Goal: Task Accomplishment & Management: Use online tool/utility

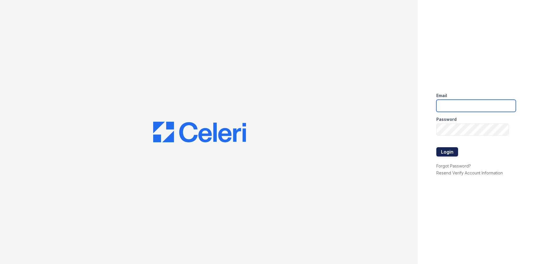
type input "[EMAIL_ADDRESS][DOMAIN_NAME]"
click at [452, 153] on button "Login" at bounding box center [447, 151] width 22 height 9
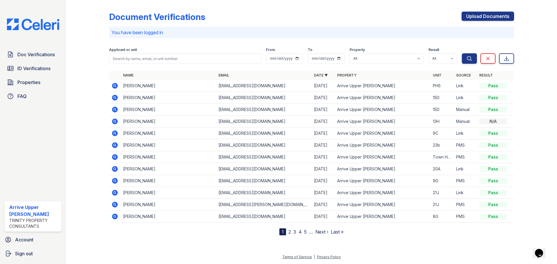
click at [39, 66] on span "ID Verifications" at bounding box center [33, 68] width 33 height 7
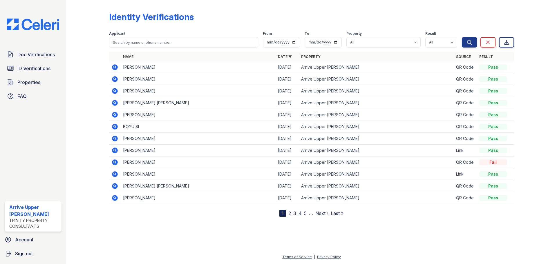
click at [115, 103] on icon at bounding box center [114, 102] width 1 height 1
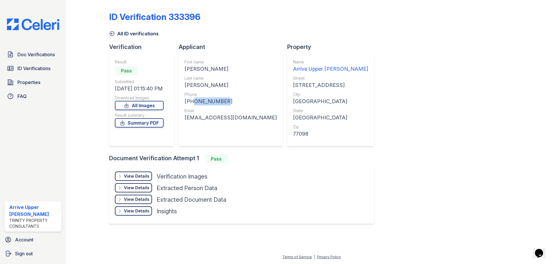
drag, startPoint x: 219, startPoint y: 100, endPoint x: 191, endPoint y: 99, distance: 27.8
click at [191, 99] on div "+18323611584" at bounding box center [230, 101] width 92 height 8
copy div "8323611584"
drag, startPoint x: 250, startPoint y: 117, endPoint x: 183, endPoint y: 119, distance: 67.0
click at [183, 119] on div "First name GERARD ALEXANDER Last name HOBBS Phone +18323611584 Email ghobbs0424…" at bounding box center [231, 99] width 104 height 93
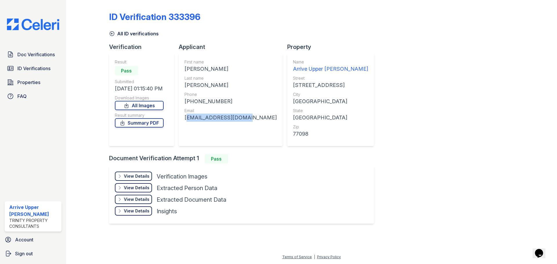
copy div "ghobbs0424@gmail.com"
click at [41, 68] on span "ID Verifications" at bounding box center [33, 68] width 33 height 7
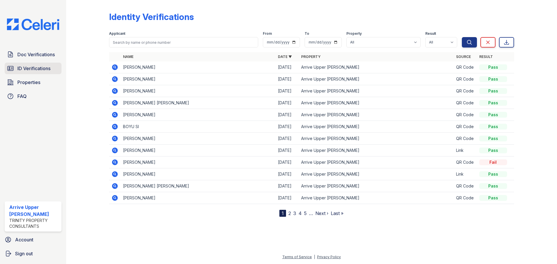
click at [41, 68] on span "ID Verifications" at bounding box center [33, 68] width 33 height 7
click at [116, 116] on icon at bounding box center [115, 115] width 6 height 6
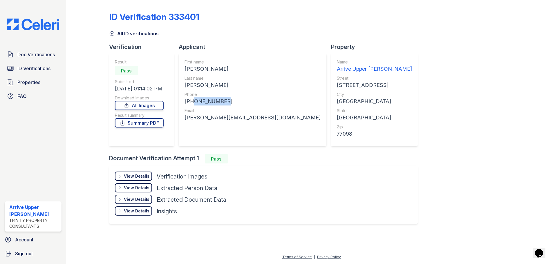
drag, startPoint x: 226, startPoint y: 101, endPoint x: 189, endPoint y: 101, distance: 36.5
click at [189, 101] on div "+18329938706" at bounding box center [252, 101] width 136 height 8
copy div "8329938706"
drag, startPoint x: 238, startPoint y: 118, endPoint x: 184, endPoint y: 118, distance: 53.1
click at [184, 118] on div "First name MELIZA RAQUEL Last name VASQUEZ Phone +18329938706 Email r.meliza.v@…" at bounding box center [253, 99] width 148 height 93
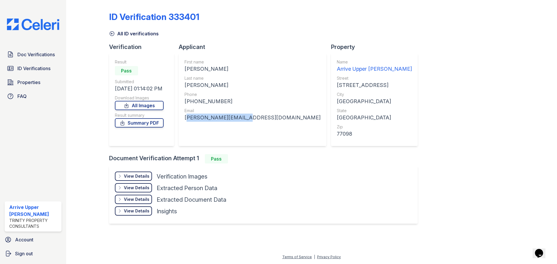
copy div "r.meliza.v@gmail.com"
